Goal: Task Accomplishment & Management: Complete application form

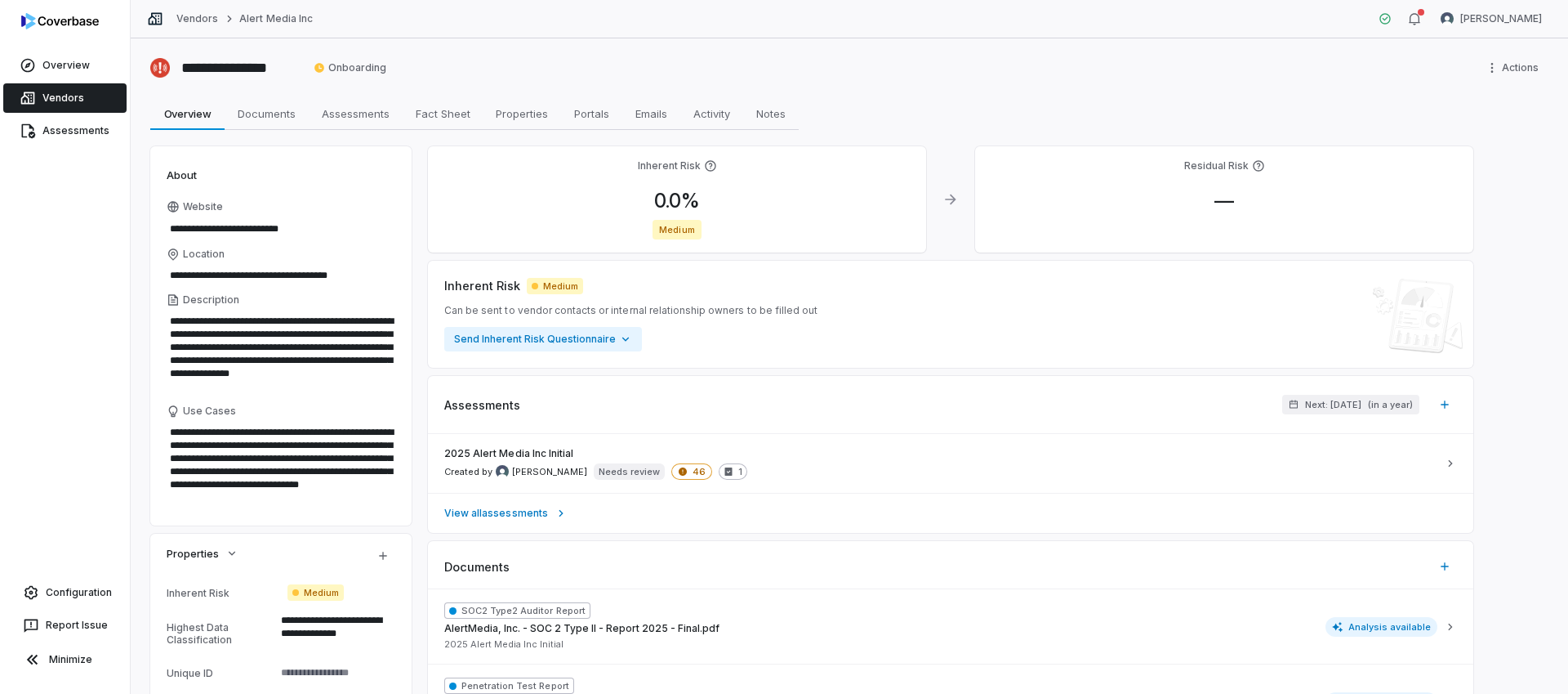
scroll to position [13, 0]
type textarea "*"
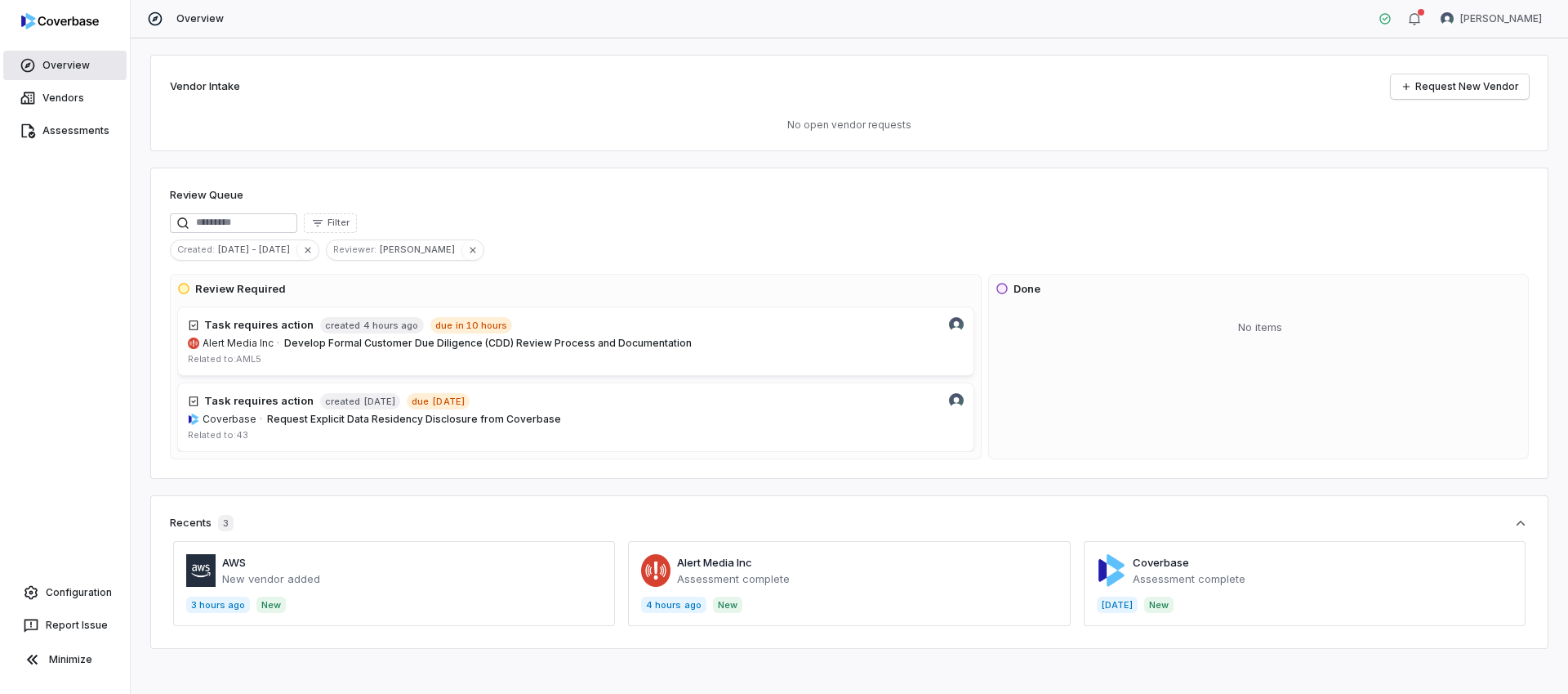
click at [76, 60] on span "Overview" at bounding box center [66, 65] width 47 height 13
click at [70, 67] on span "Overview" at bounding box center [66, 65] width 47 height 13
click at [64, 94] on span "Vendors" at bounding box center [63, 98] width 41 height 13
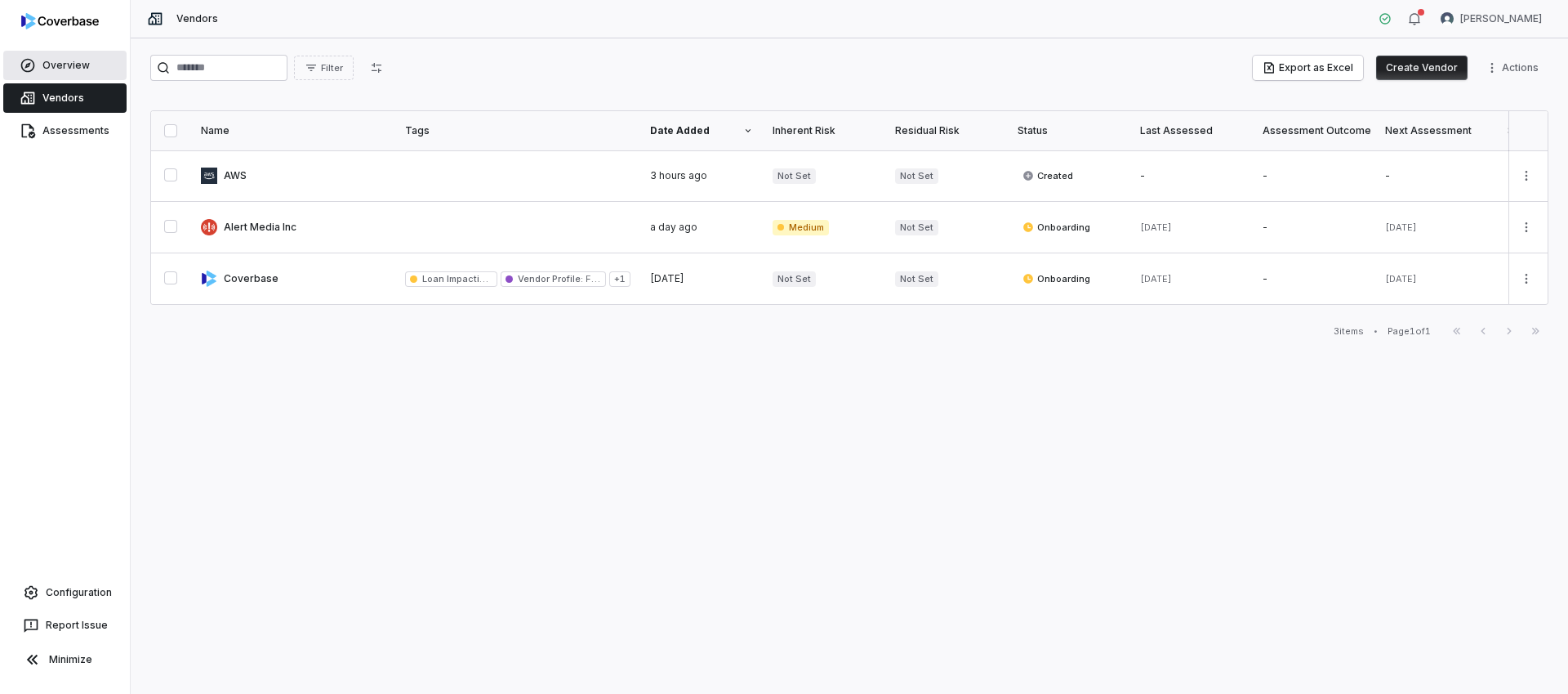
click at [74, 68] on span "Overview" at bounding box center [66, 65] width 47 height 13
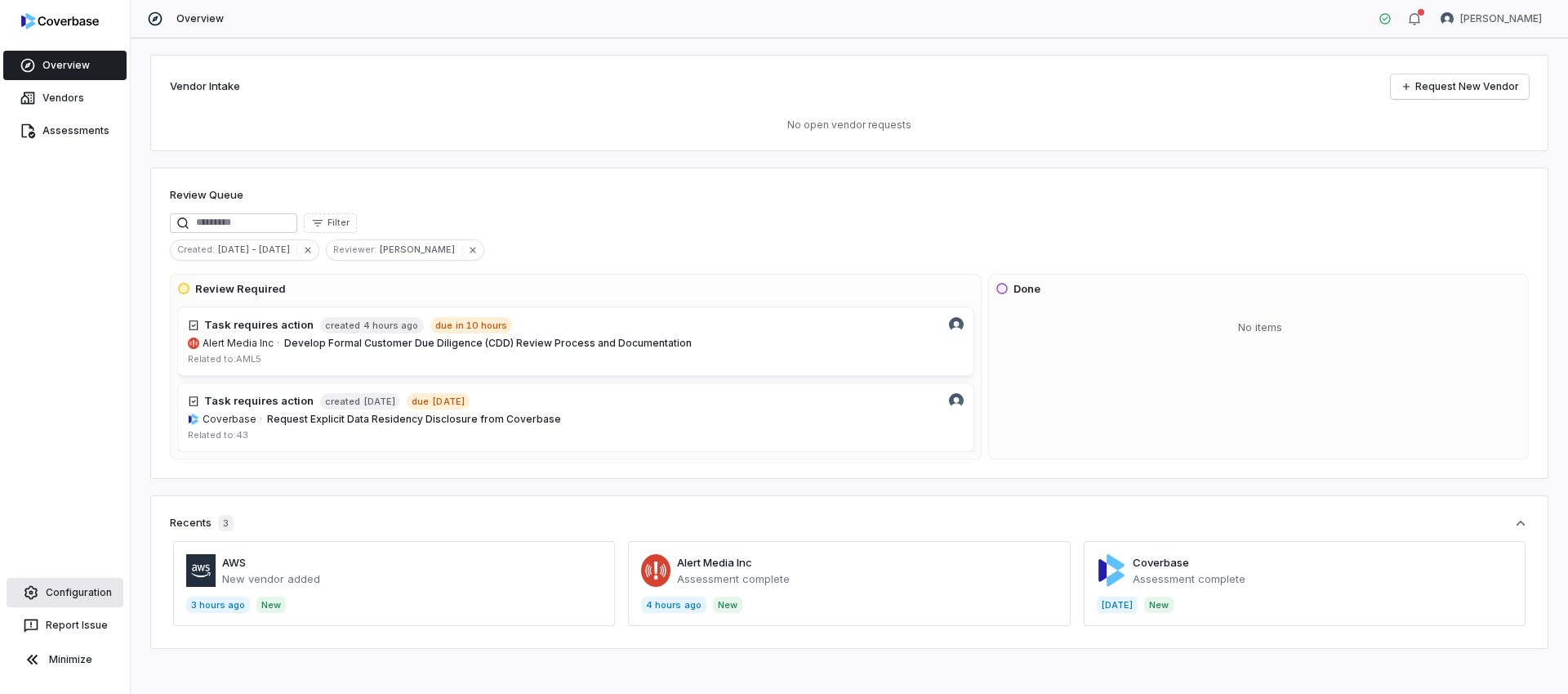
click at [82, 581] on span "Configuration" at bounding box center [78, 591] width 66 height 13
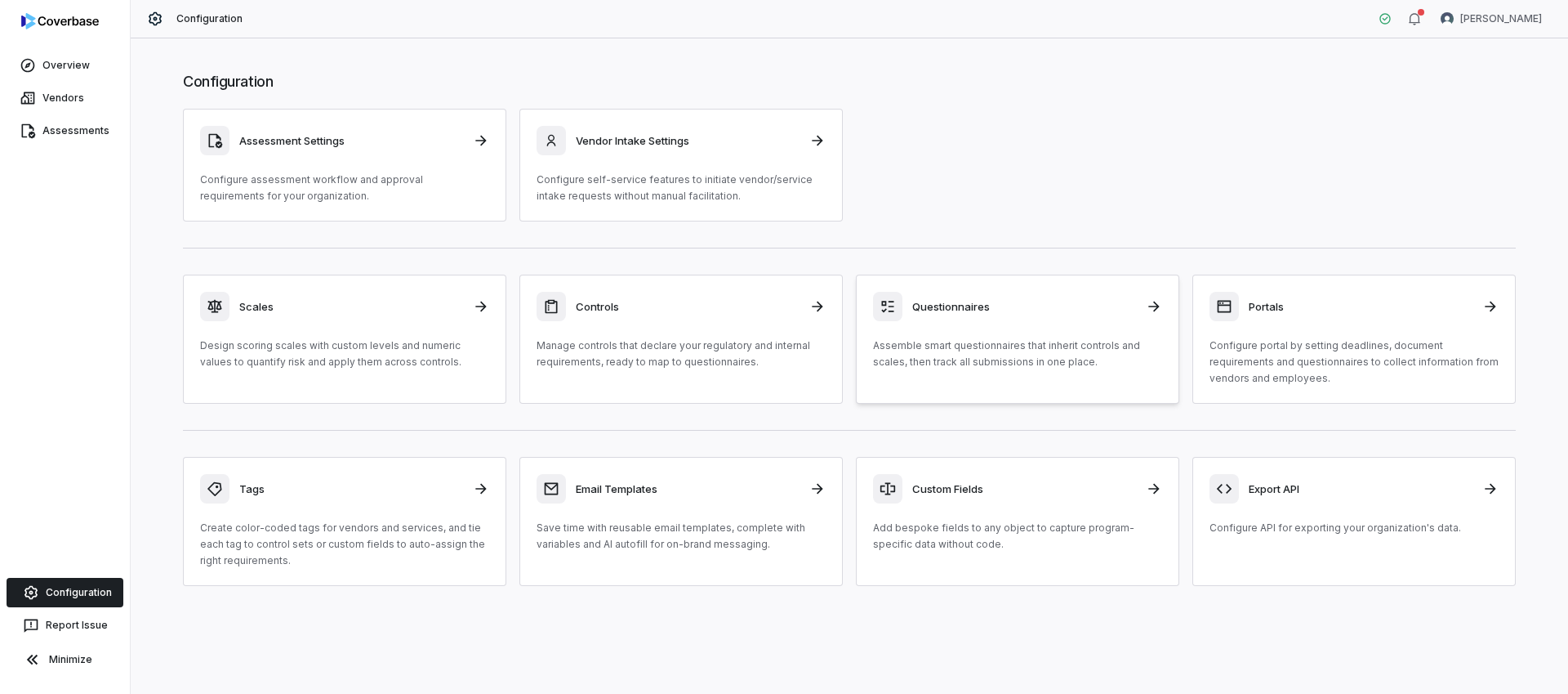
click at [1077, 317] on div "Questionnaires" at bounding box center [1017, 307] width 289 height 30
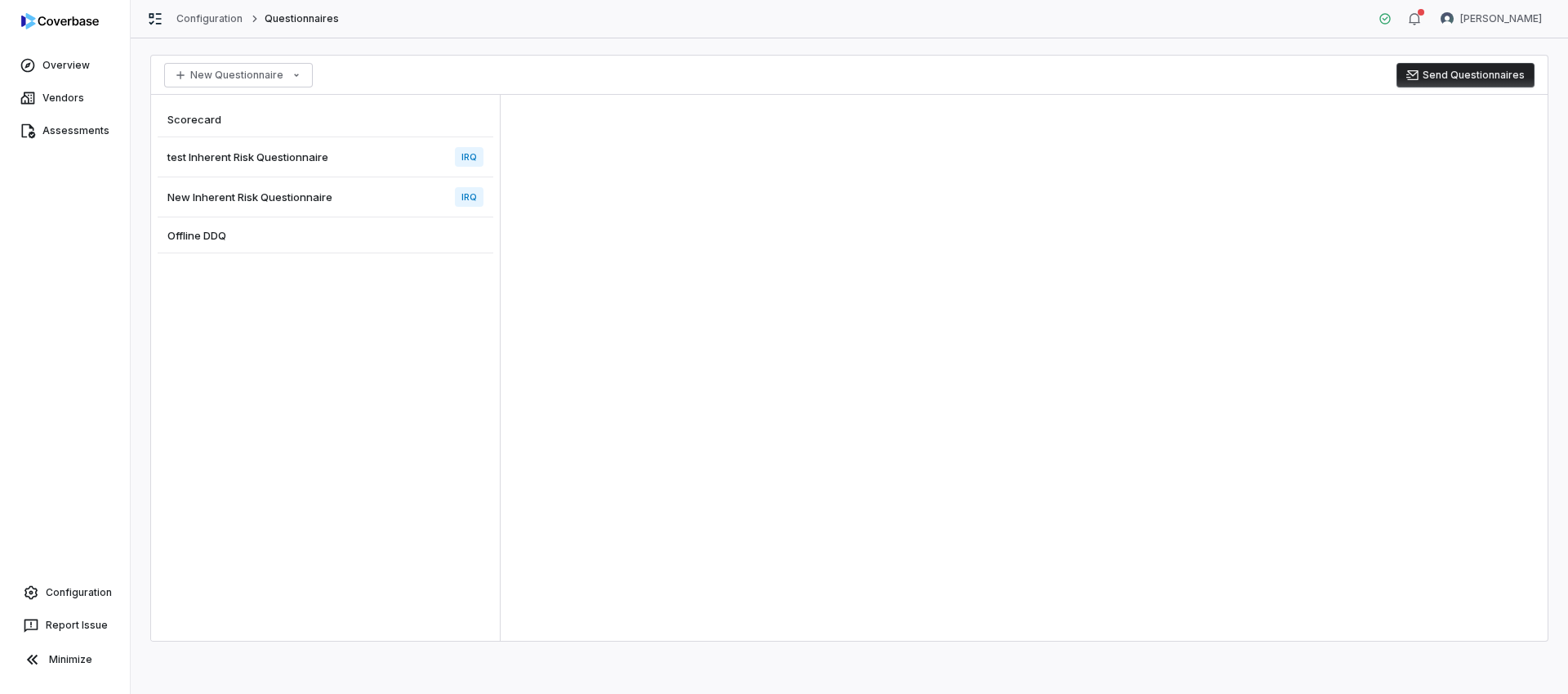
click at [285, 158] on span "test Inherent Risk Questionnaire" at bounding box center [247, 157] width 161 height 15
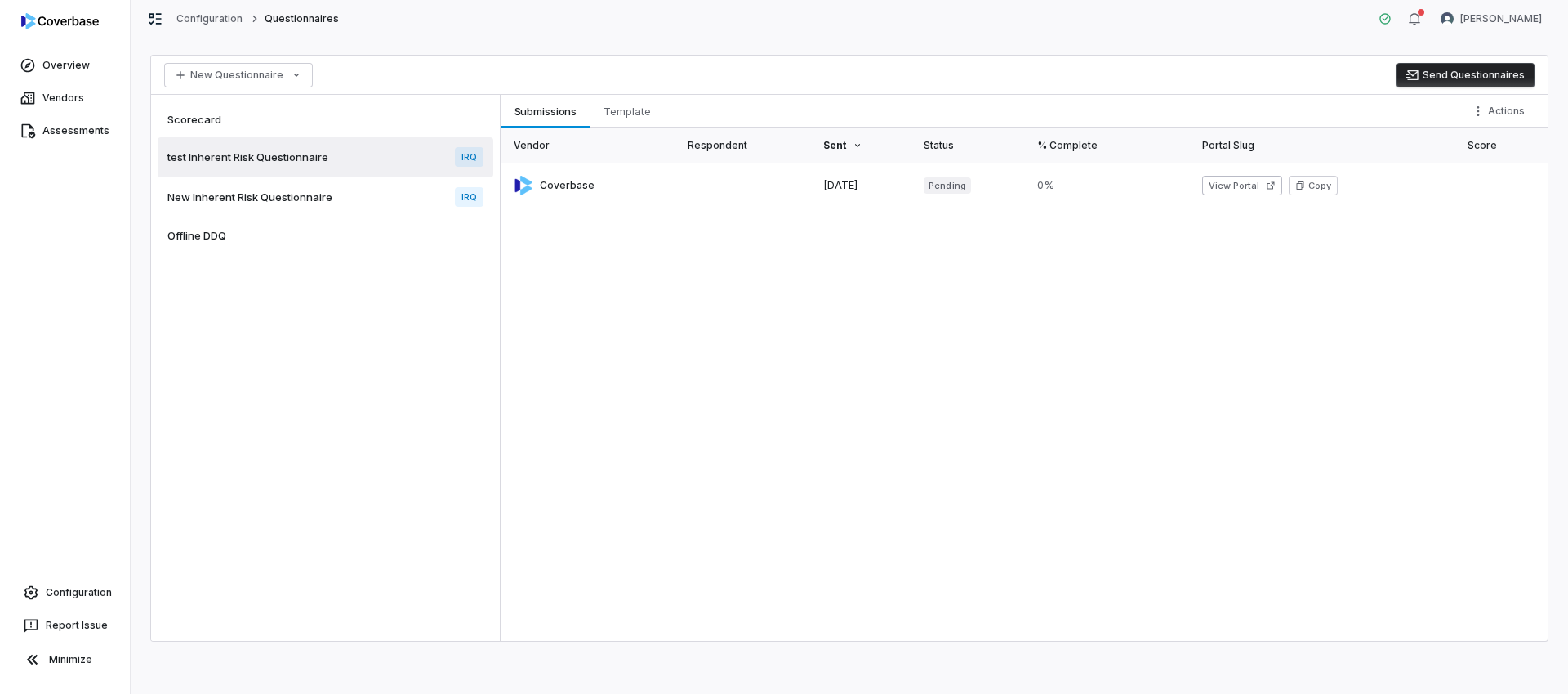
click at [284, 192] on span "New Inherent Risk Questionnaire" at bounding box center [249, 196] width 165 height 15
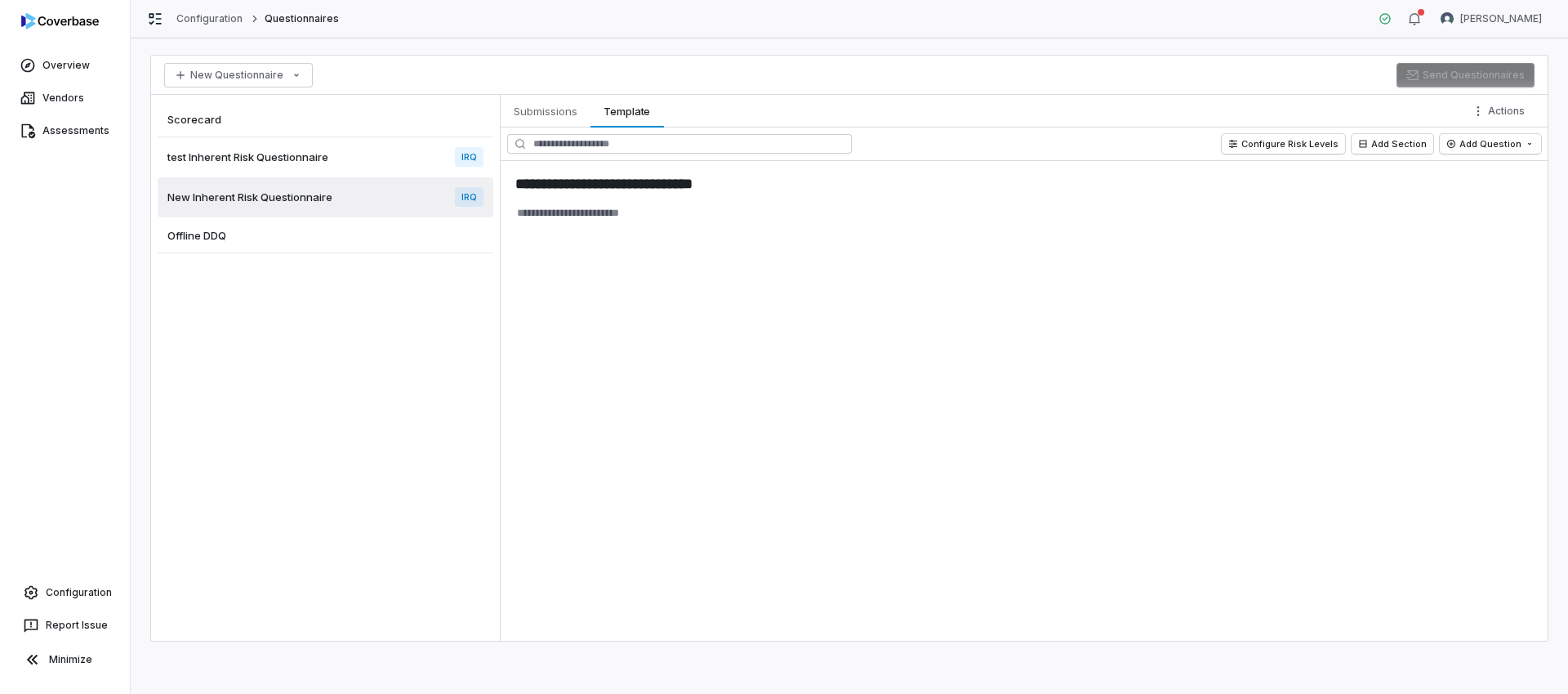
click at [262, 158] on span "test Inherent Risk Questionnaire" at bounding box center [247, 157] width 161 height 15
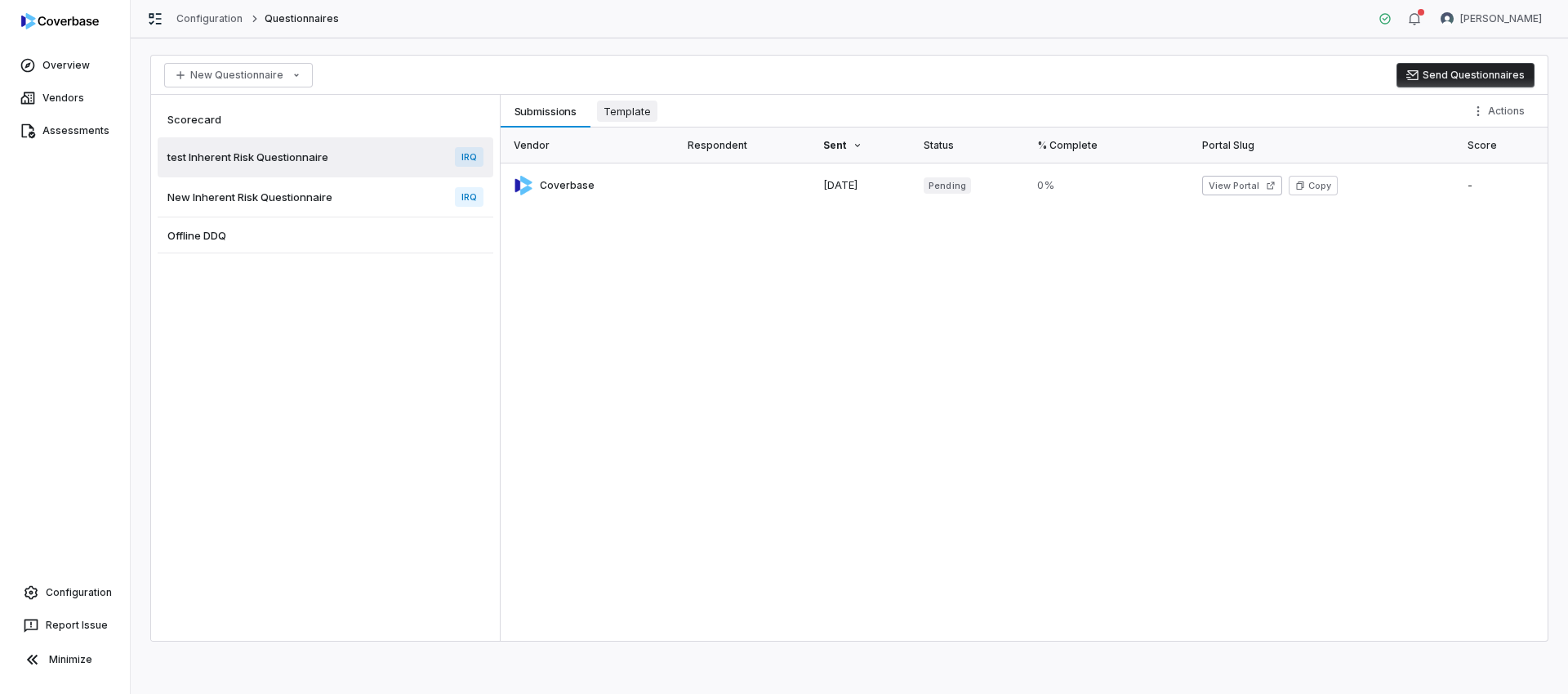
click at [629, 114] on span "Template" at bounding box center [627, 111] width 60 height 22
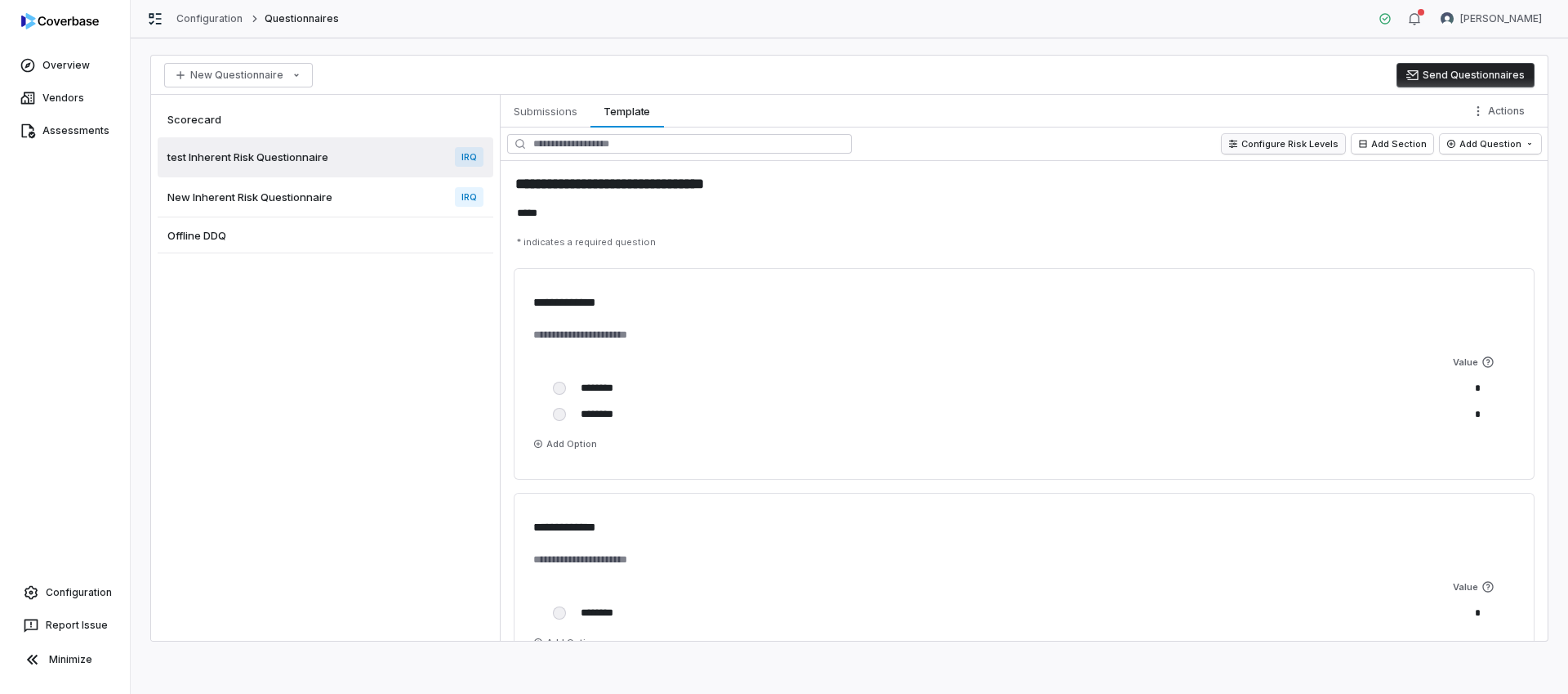
click at [1200, 147] on button "Configure Risk Levels" at bounding box center [1283, 144] width 123 height 20
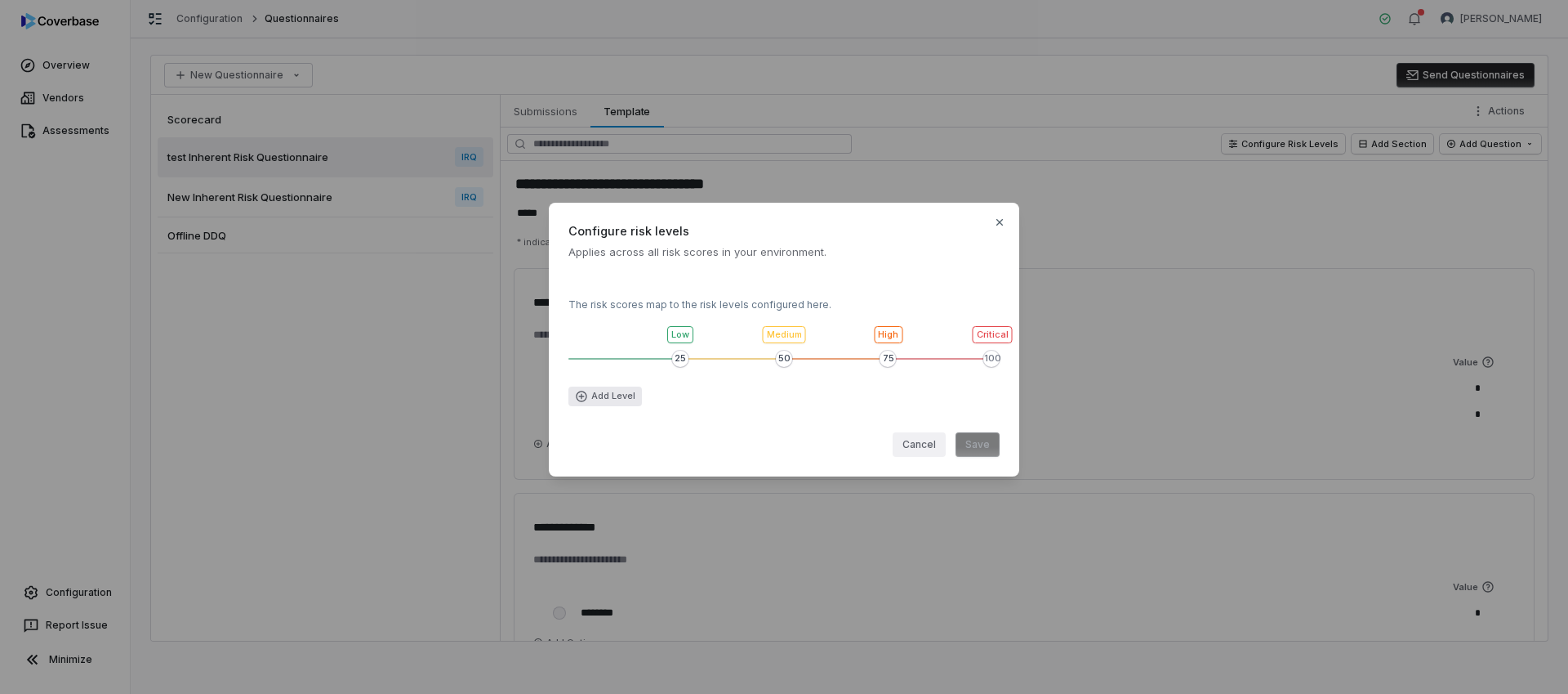
click at [594, 399] on button "Add Level" at bounding box center [605, 396] width 74 height 20
click at [929, 453] on button "Cancel" at bounding box center [920, 444] width 53 height 25
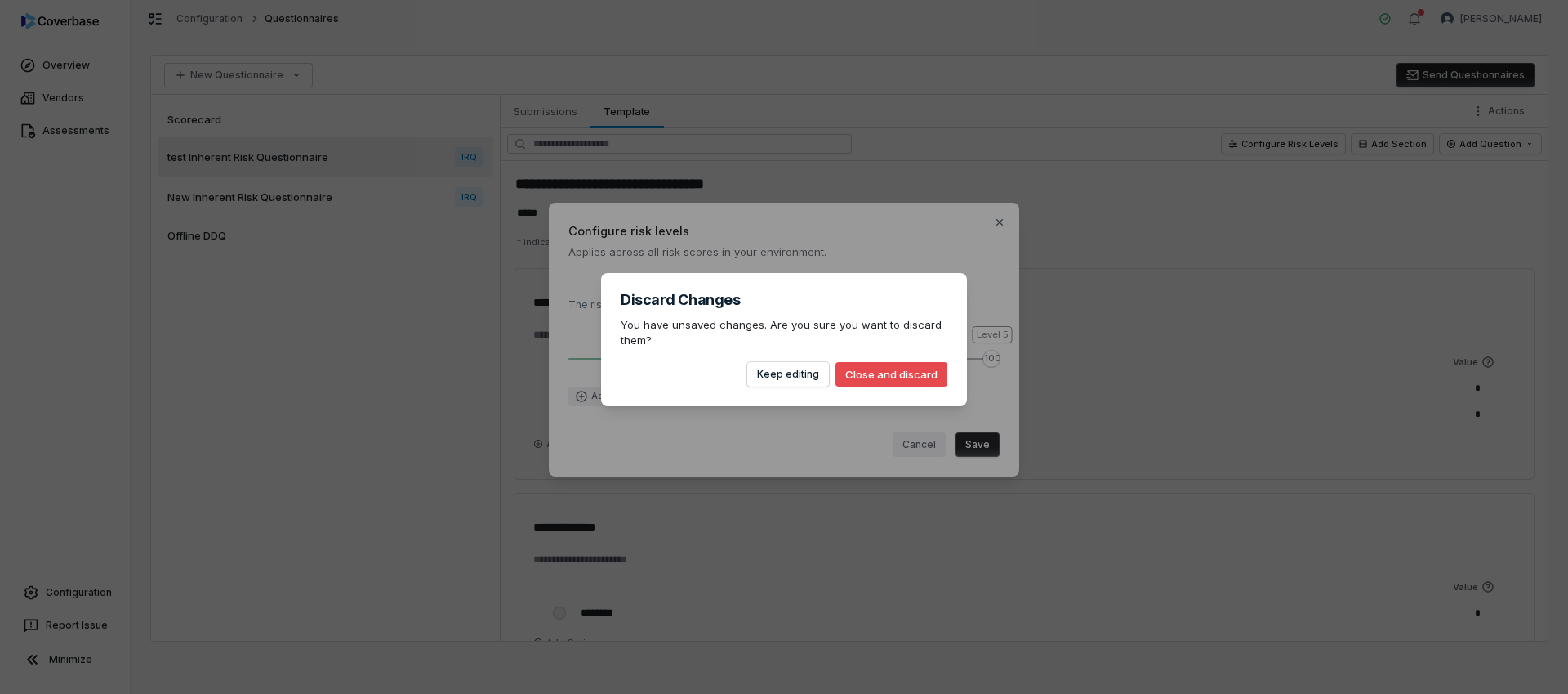
click at [905, 374] on button "Close and discard" at bounding box center [892, 374] width 112 height 25
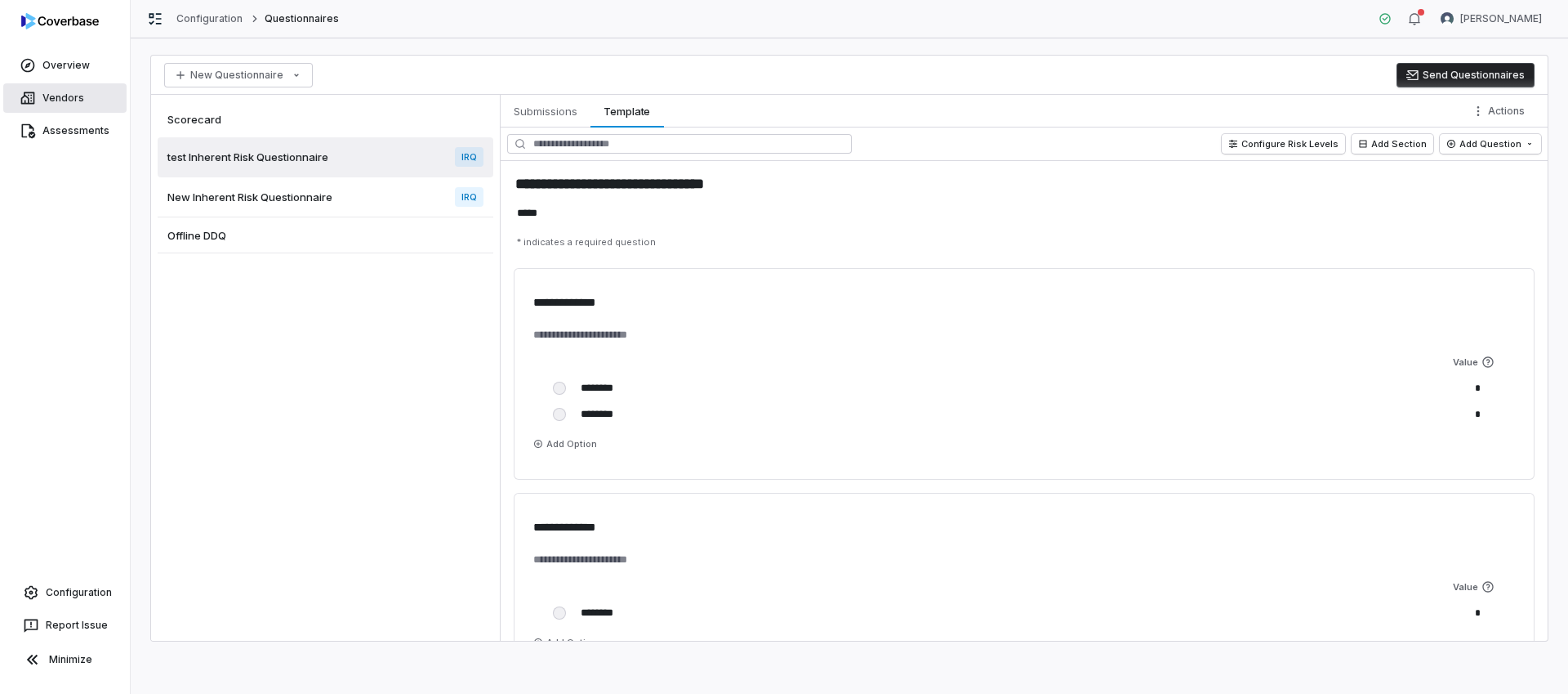
click at [62, 93] on span "Vendors" at bounding box center [63, 98] width 41 height 13
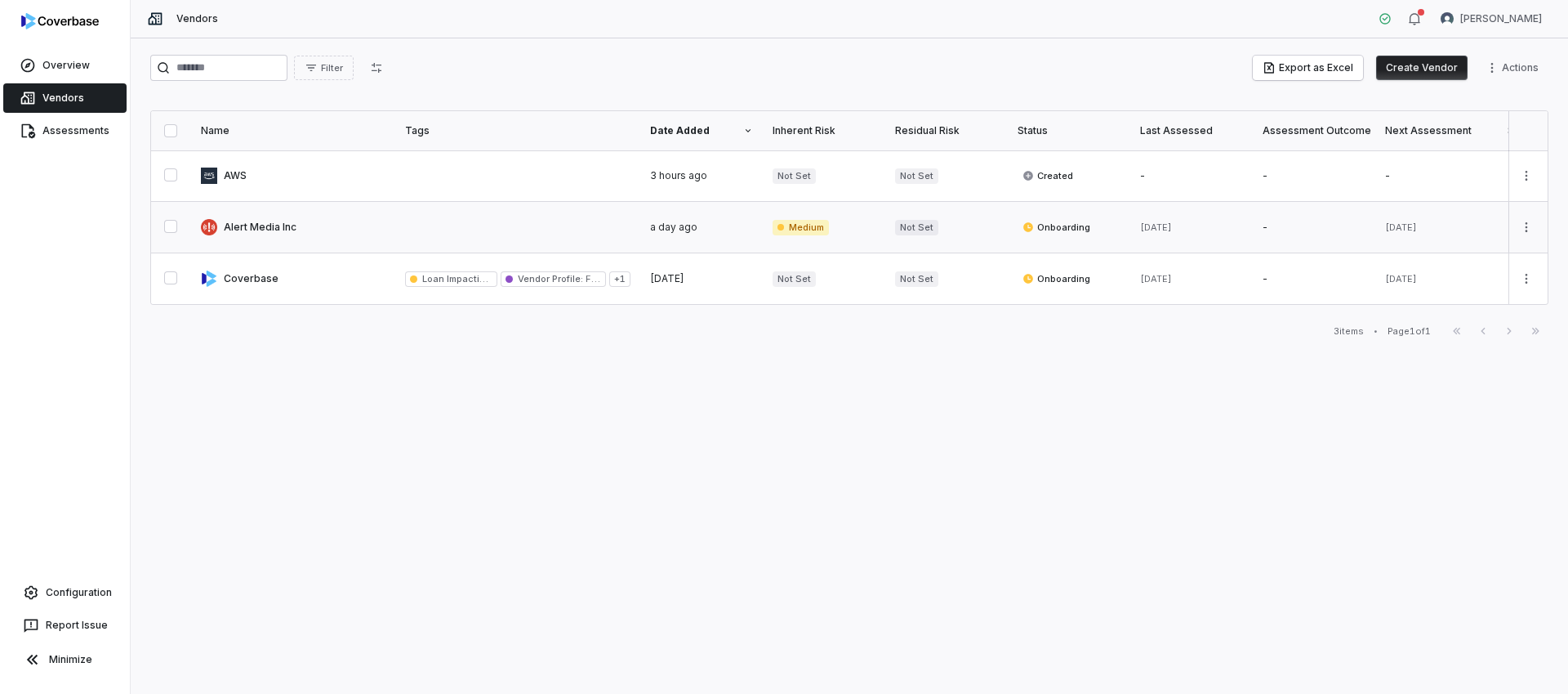
click at [287, 227] on link at bounding box center [293, 227] width 204 height 50
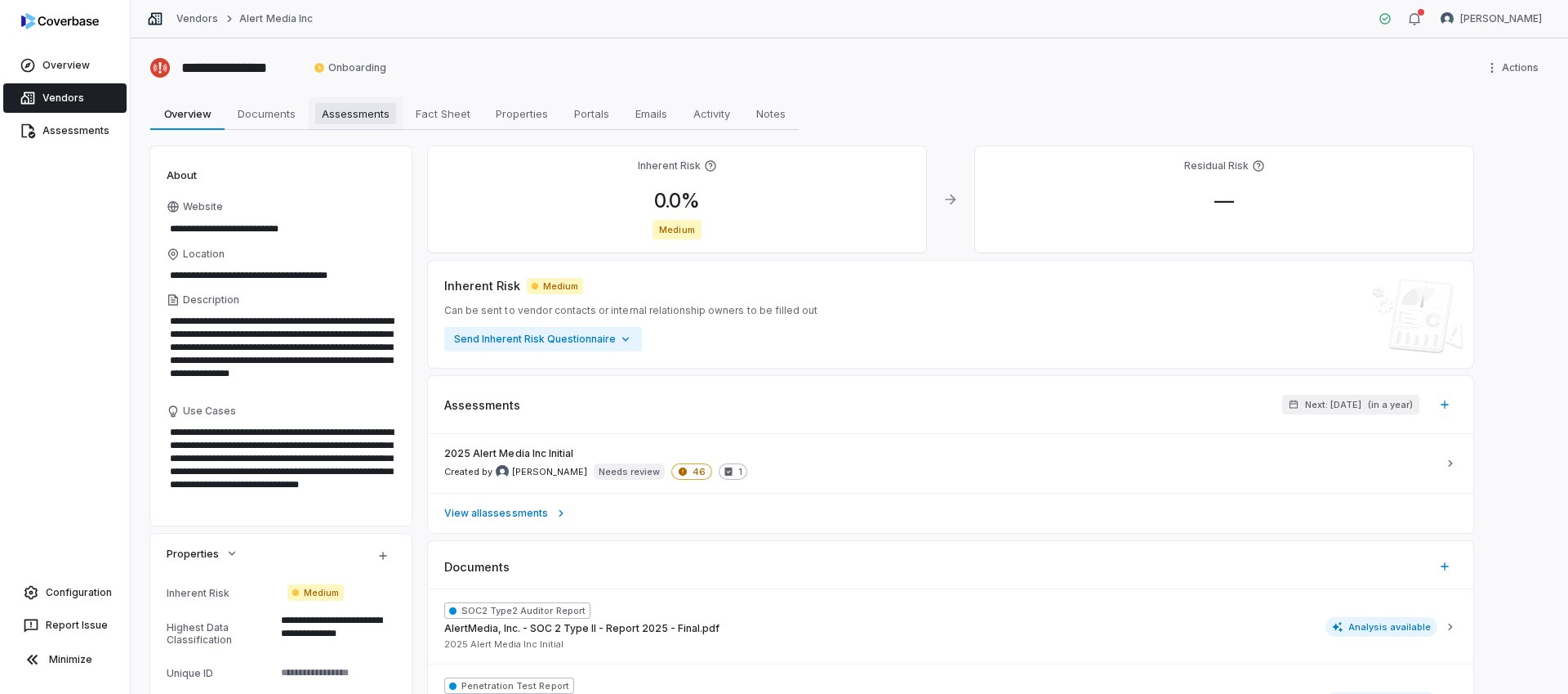
click at [351, 117] on span "Assessments" at bounding box center [356, 113] width 81 height 22
type textarea "*"
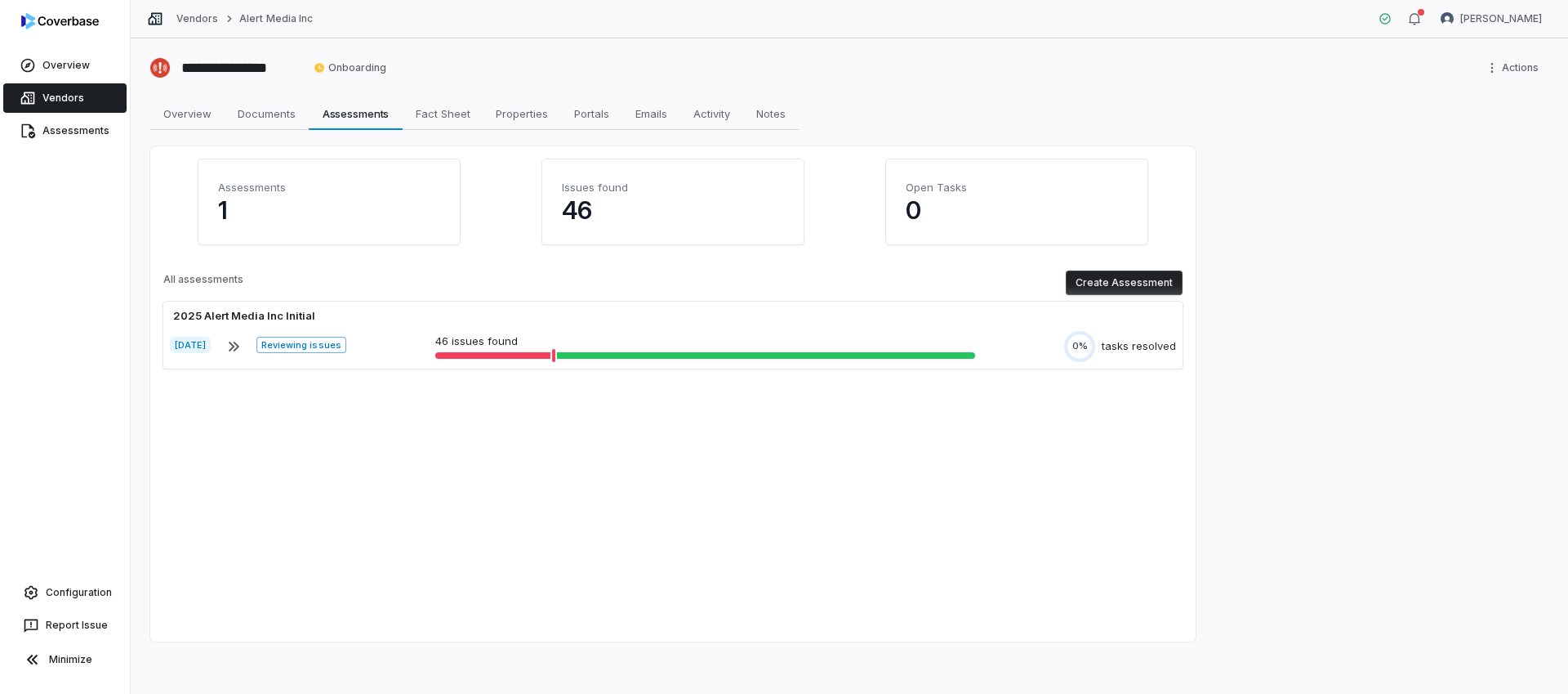
click at [1142, 285] on button "Create Assessment" at bounding box center [1125, 282] width 117 height 25
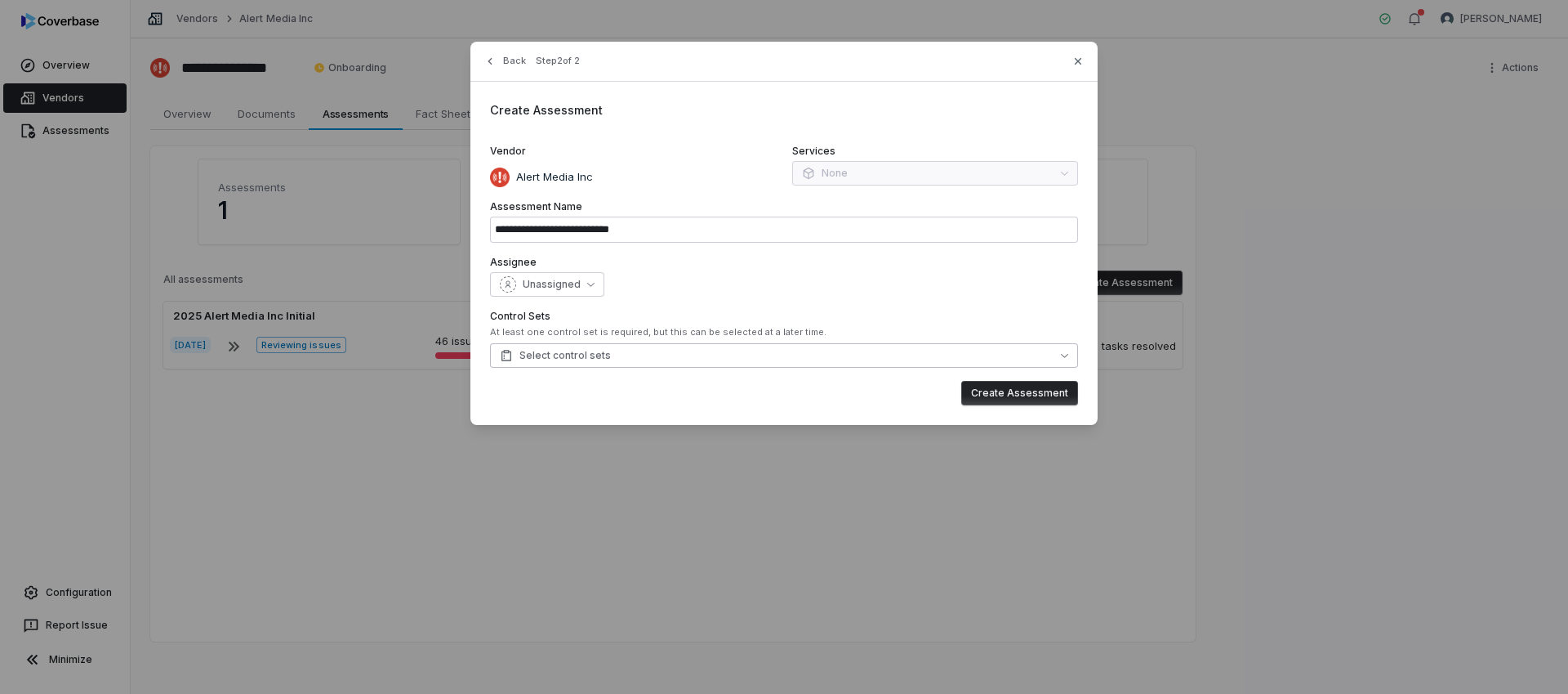
click at [985, 352] on button "Select control sets" at bounding box center [784, 355] width 588 height 25
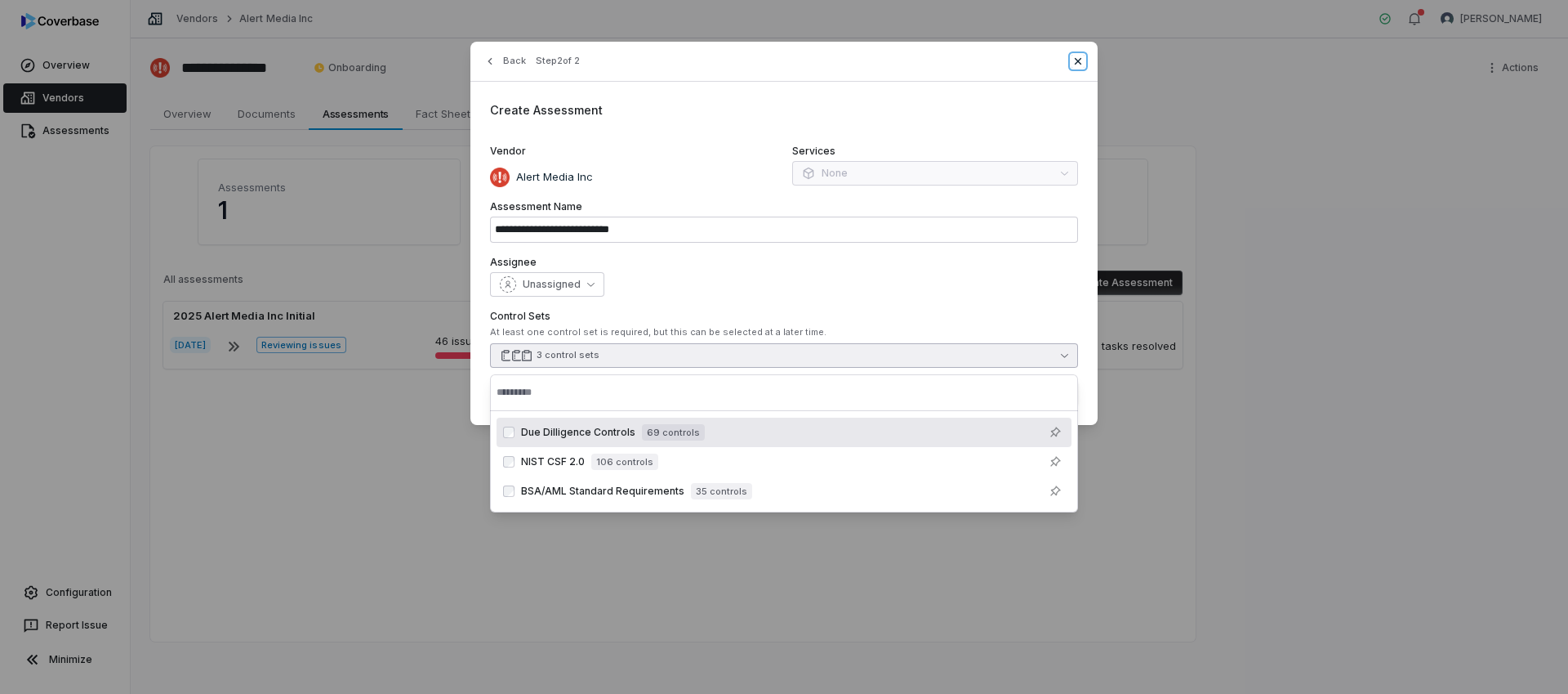
click at [1081, 61] on icon "button" at bounding box center [1077, 61] width 13 height 13
type input "**********"
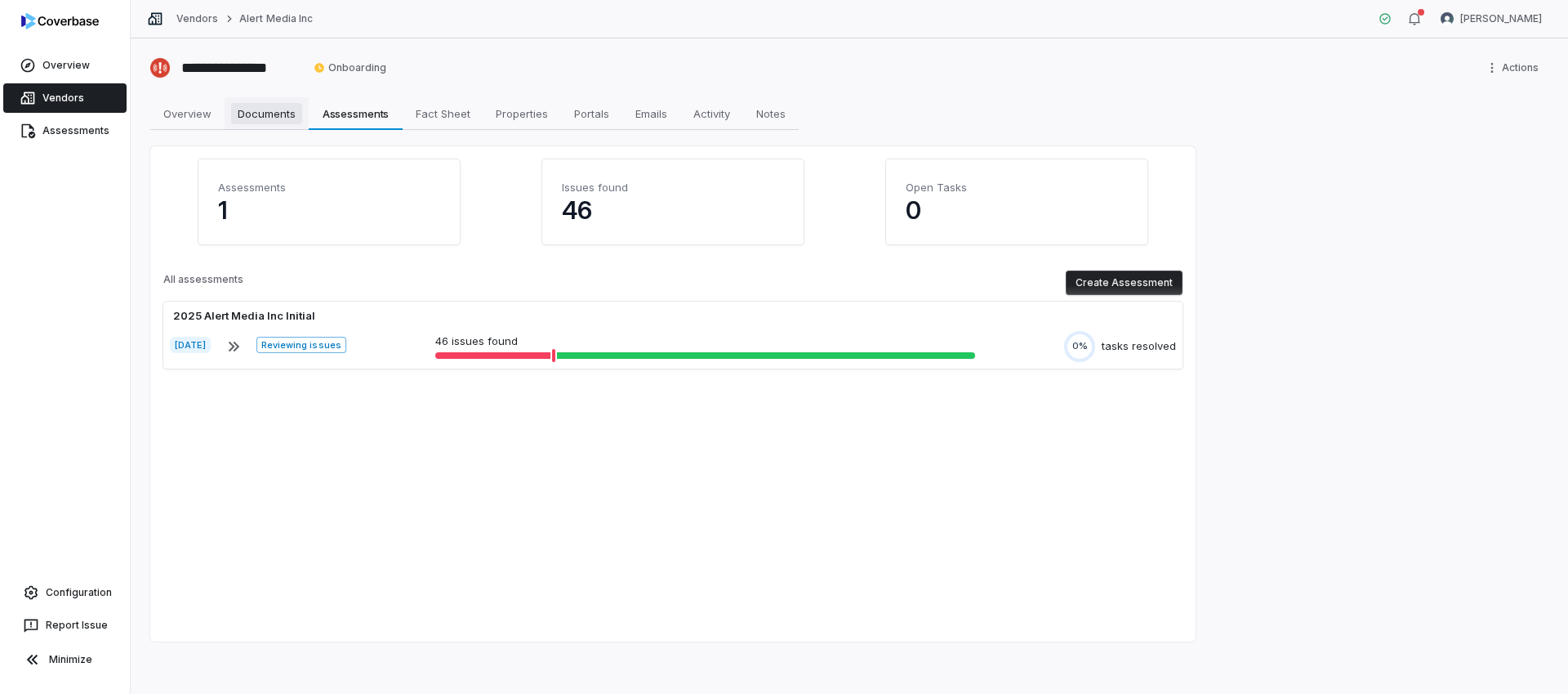
click at [289, 111] on span "Documents" at bounding box center [267, 113] width 71 height 22
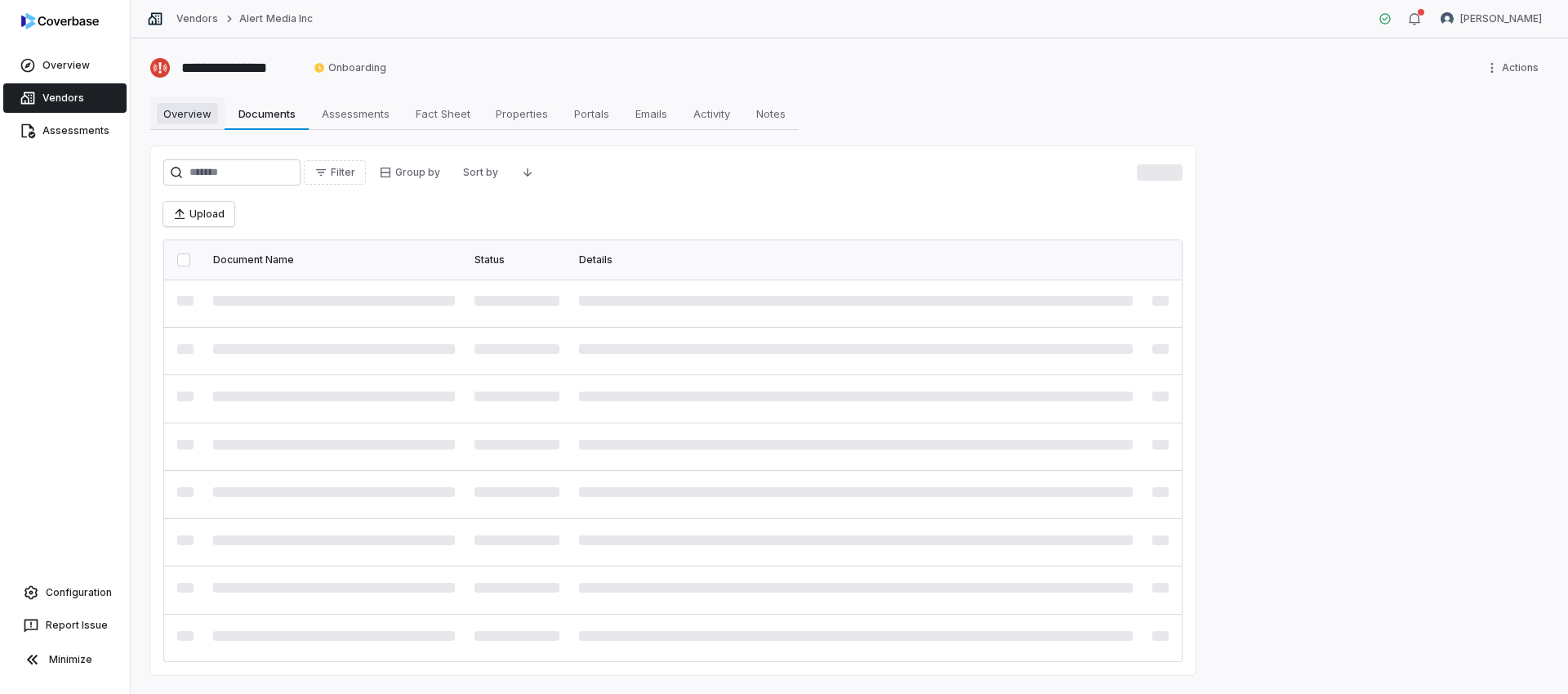
click at [193, 112] on span "Overview" at bounding box center [187, 113] width 61 height 22
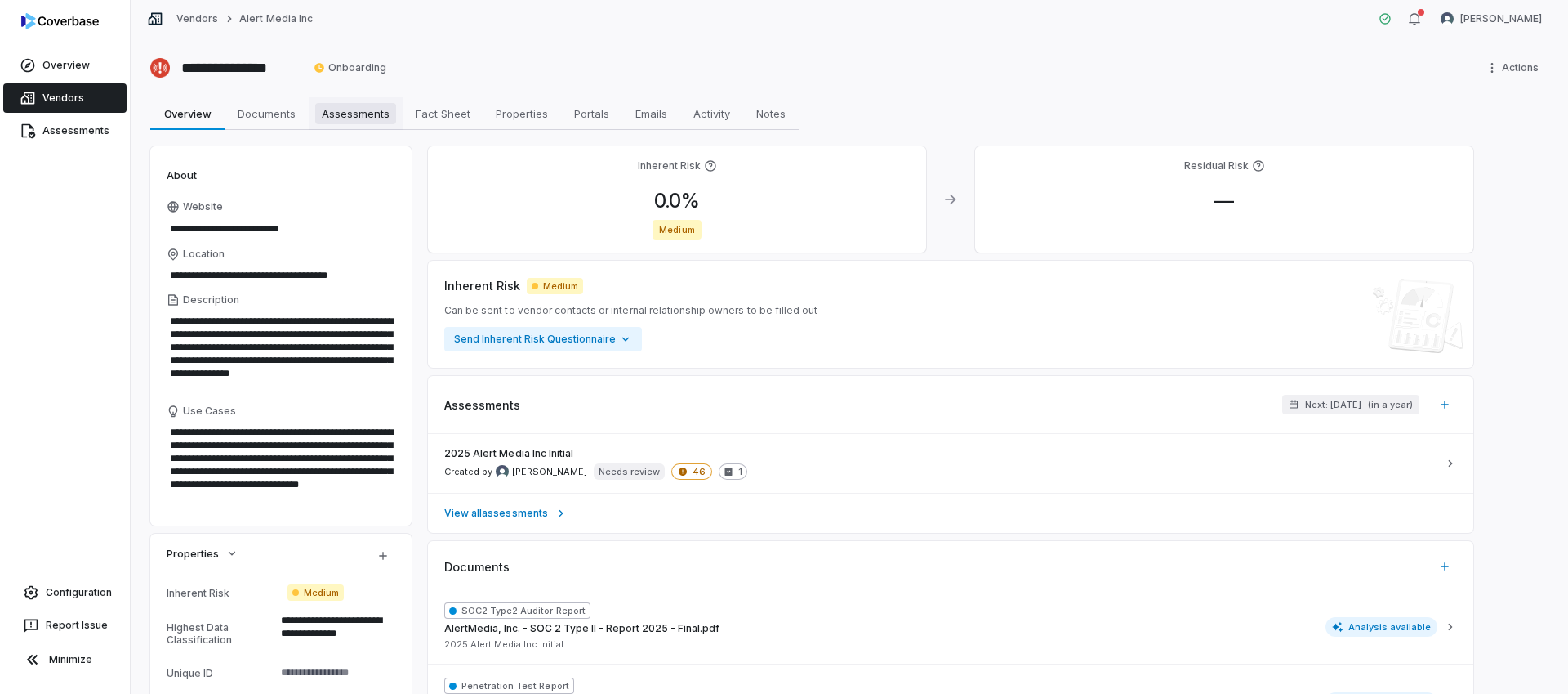
click at [346, 104] on span "Assessments" at bounding box center [356, 113] width 81 height 22
type textarea "*"
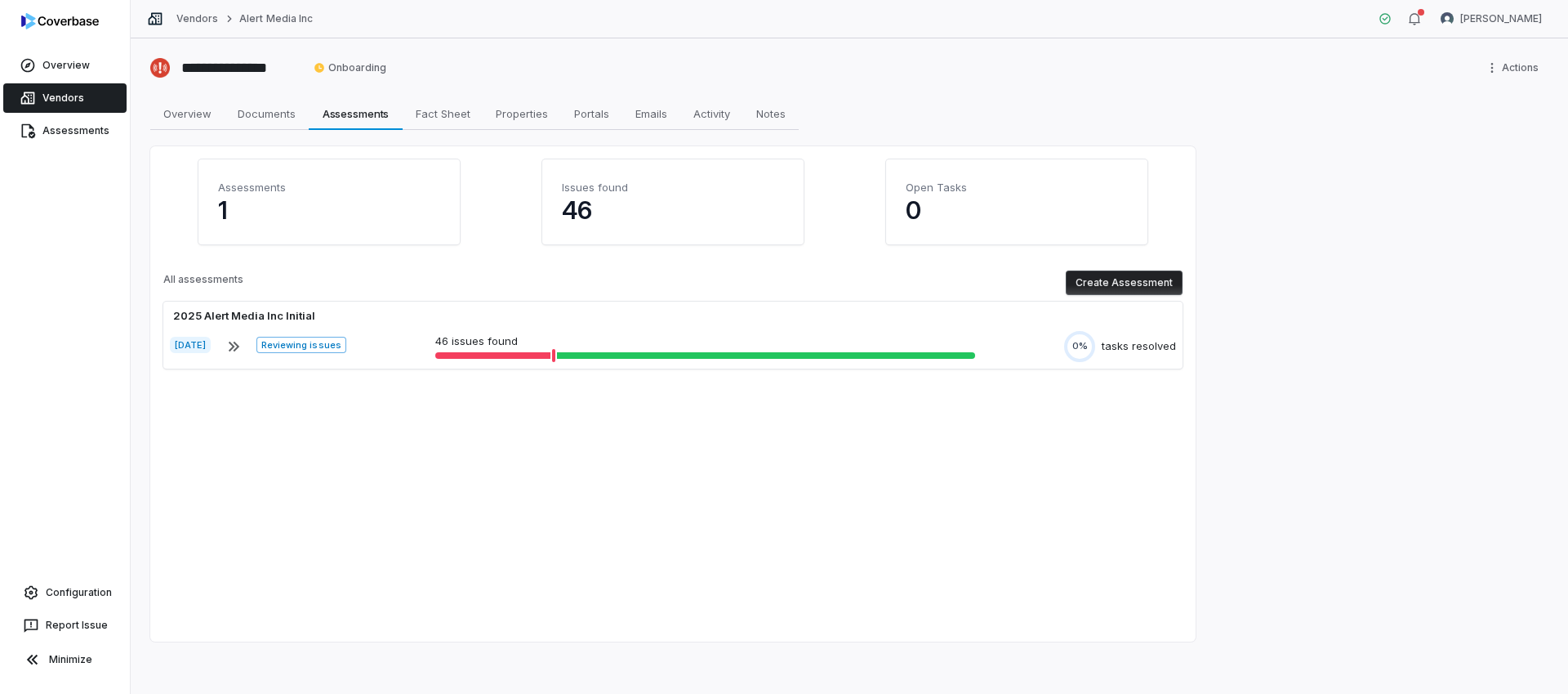
click at [347, 202] on p "1" at bounding box center [328, 210] width 222 height 30
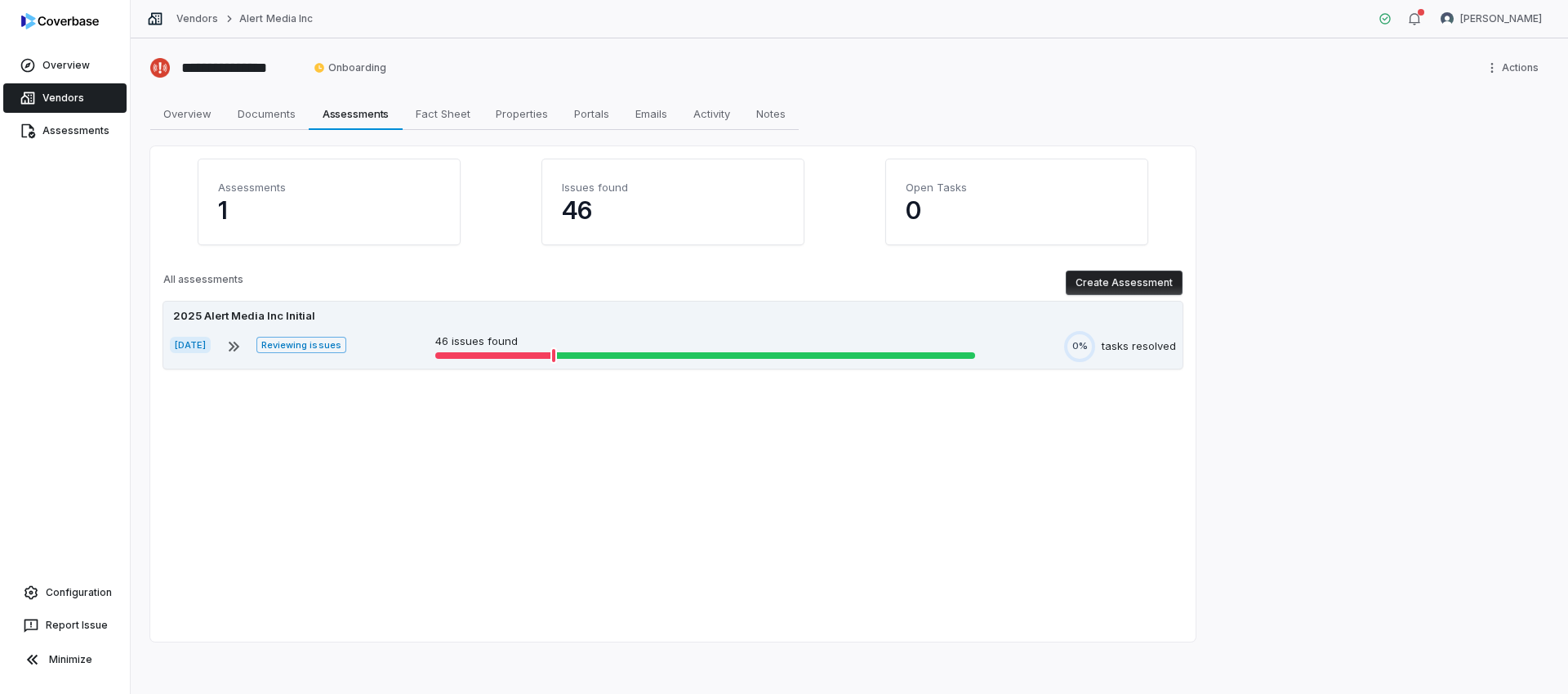
click at [402, 333] on div "Sep 17, 2025 Reviewing issues 46 issues found 0% tasks resolved" at bounding box center [672, 346] width 1006 height 31
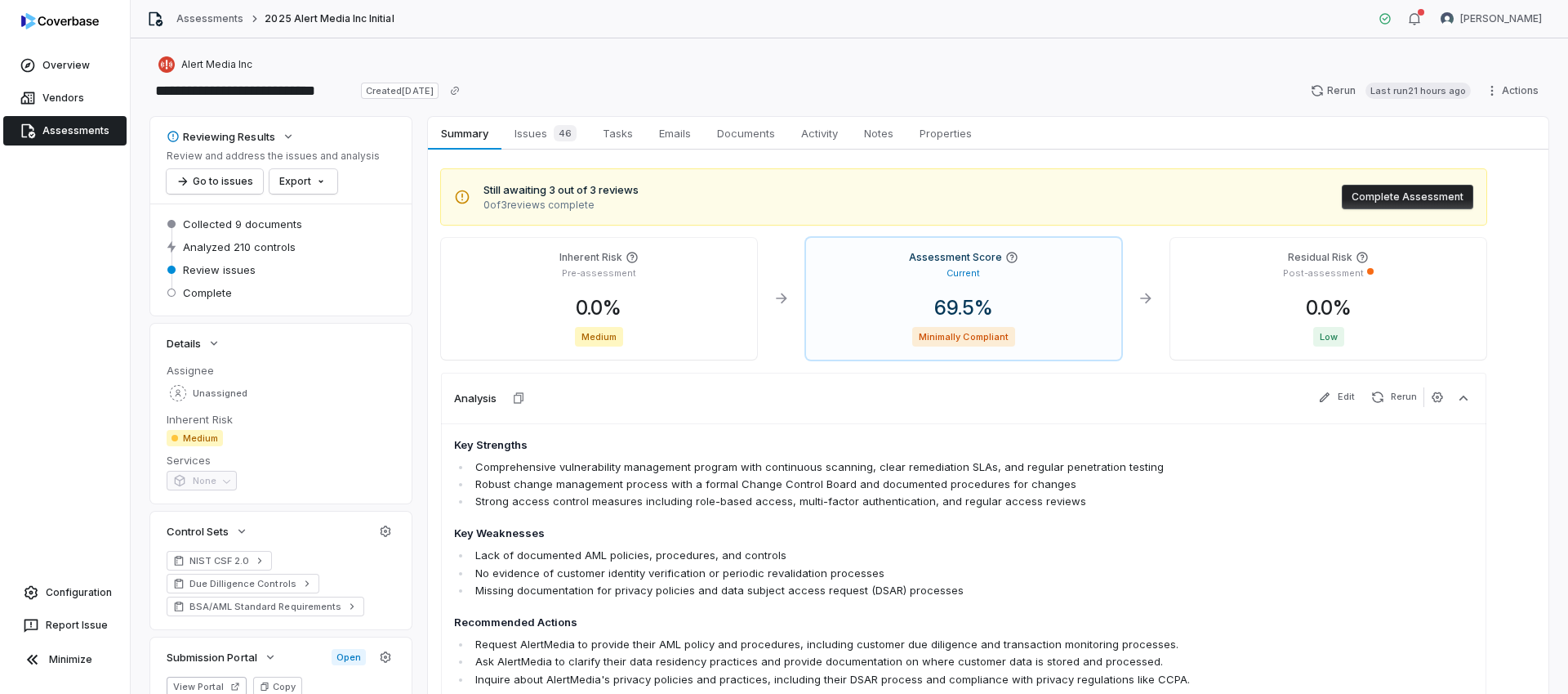
click at [537, 139] on span "Issues 46" at bounding box center [546, 132] width 75 height 23
